Goal: Information Seeking & Learning: Learn about a topic

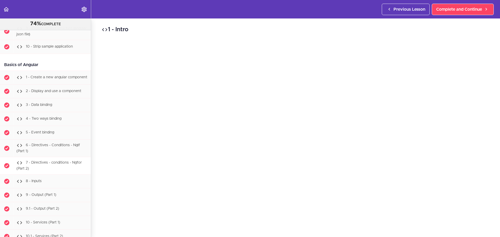
scroll to position [9688, 0]
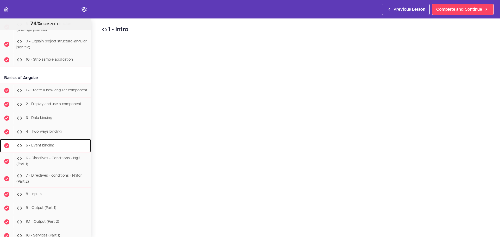
click at [45, 148] on span "5 - Event binding" at bounding box center [40, 146] width 28 height 4
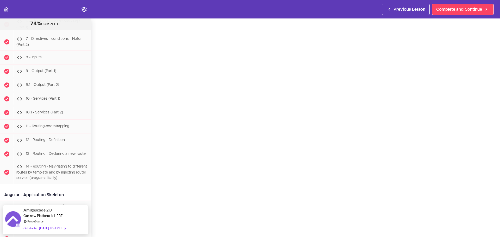
scroll to position [23, 0]
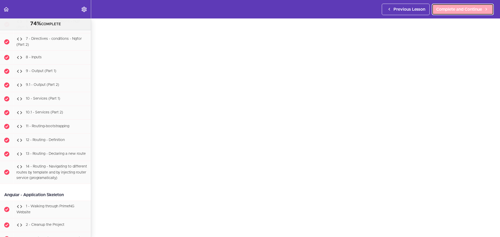
click at [445, 9] on span "Complete and Continue" at bounding box center [459, 9] width 46 height 6
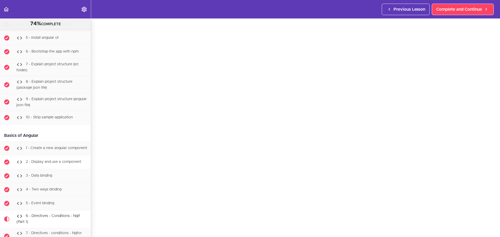
scroll to position [9578, 0]
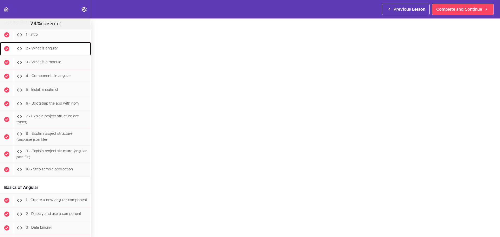
click at [48, 54] on div "2 - What is angular" at bounding box center [52, 48] width 77 height 11
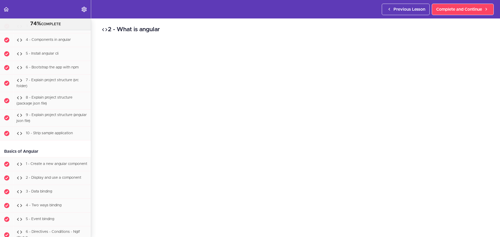
scroll to position [52, 0]
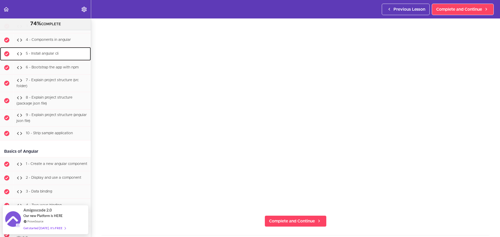
click at [53, 55] on span "5 - Install angular cli" at bounding box center [42, 54] width 33 height 4
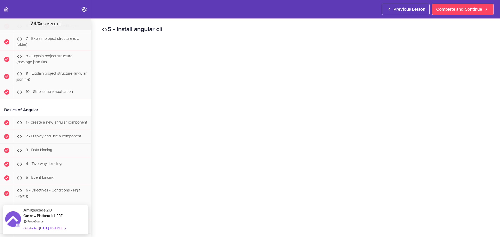
scroll to position [26, 0]
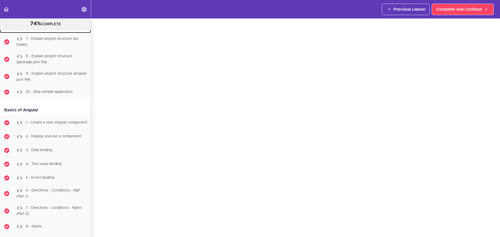
click at [39, 28] on span "6 - Bootstrap the app with npm" at bounding box center [52, 26] width 53 height 4
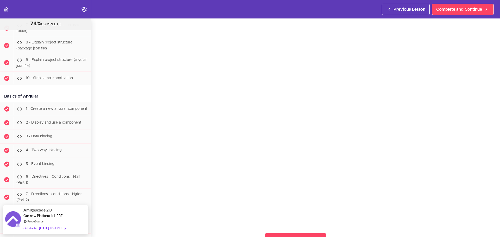
scroll to position [26, 0]
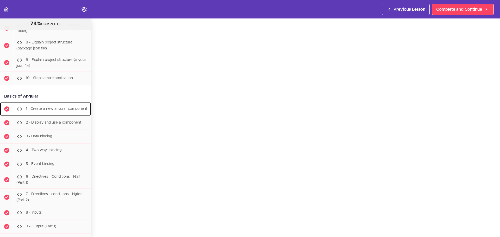
click at [44, 115] on div "1 - Create a new angular component" at bounding box center [52, 108] width 77 height 11
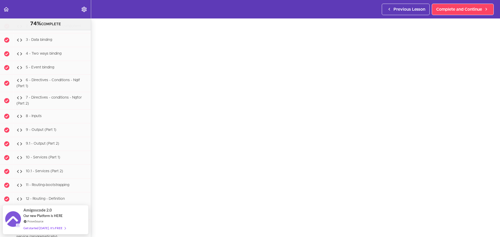
scroll to position [23, 0]
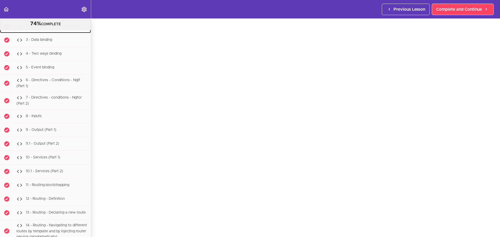
click at [41, 28] on span "2 - Display and use a component" at bounding box center [53, 26] width 55 height 4
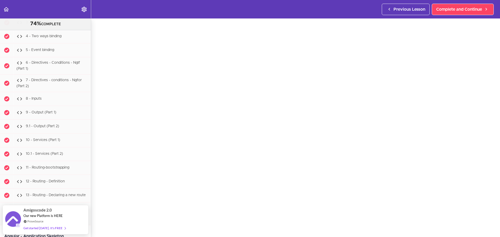
scroll to position [26, 0]
